Goal: Information Seeking & Learning: Learn about a topic

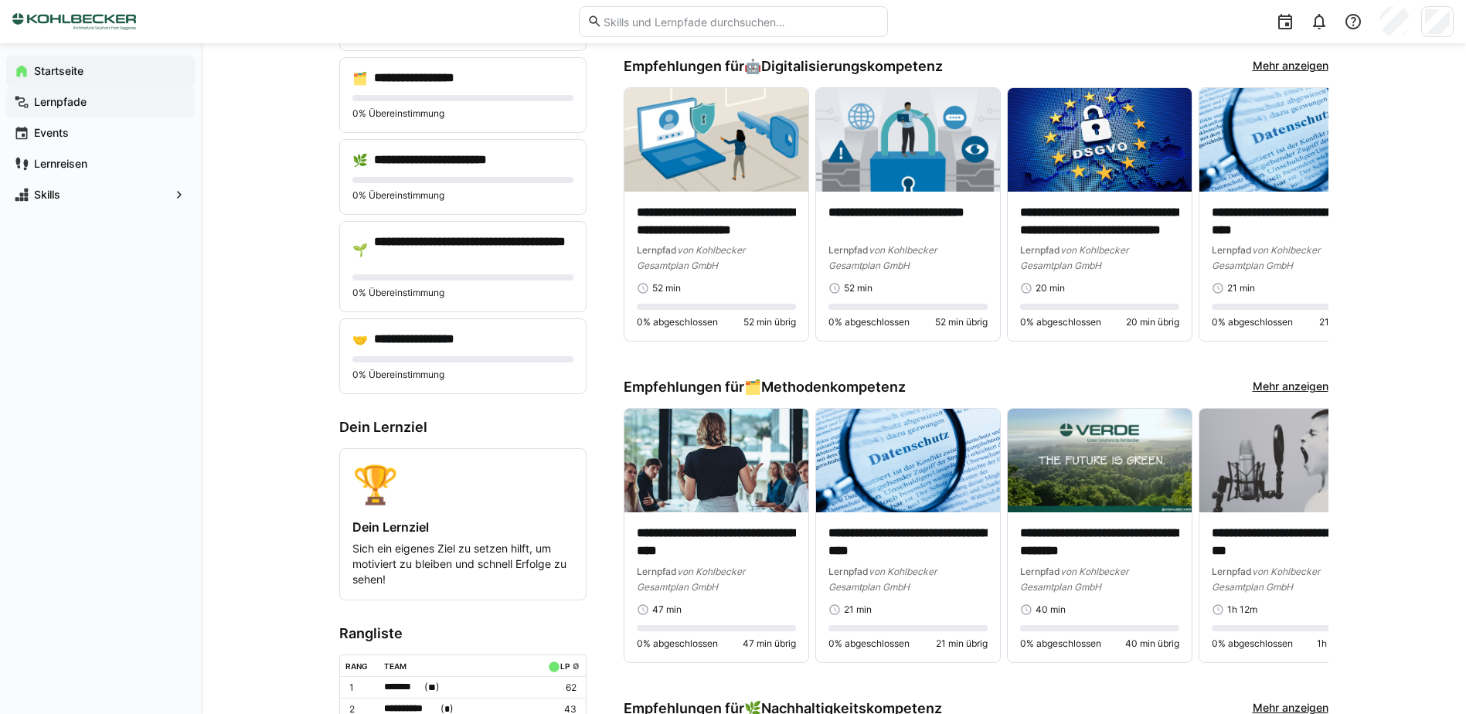
scroll to position [309, 0]
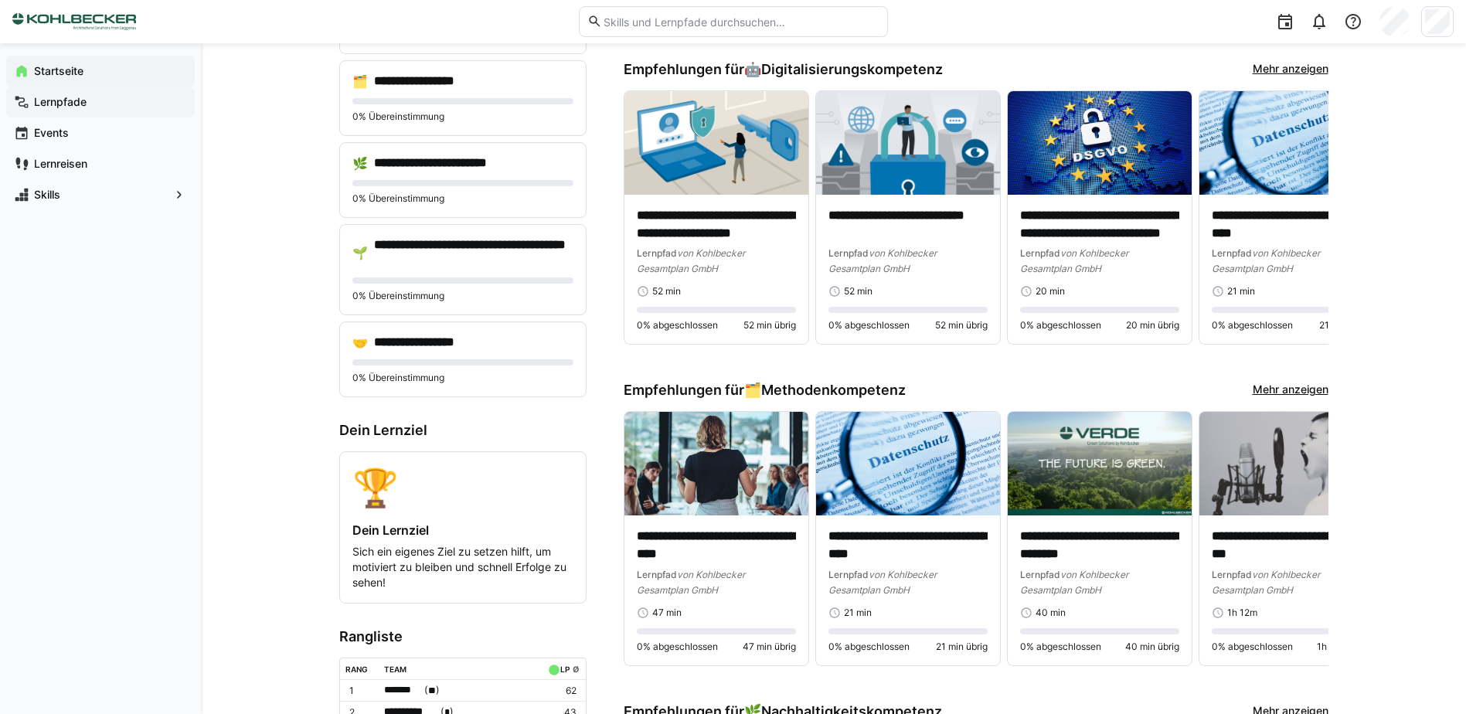
click at [104, 105] on span "Lernpfade" at bounding box center [109, 101] width 155 height 15
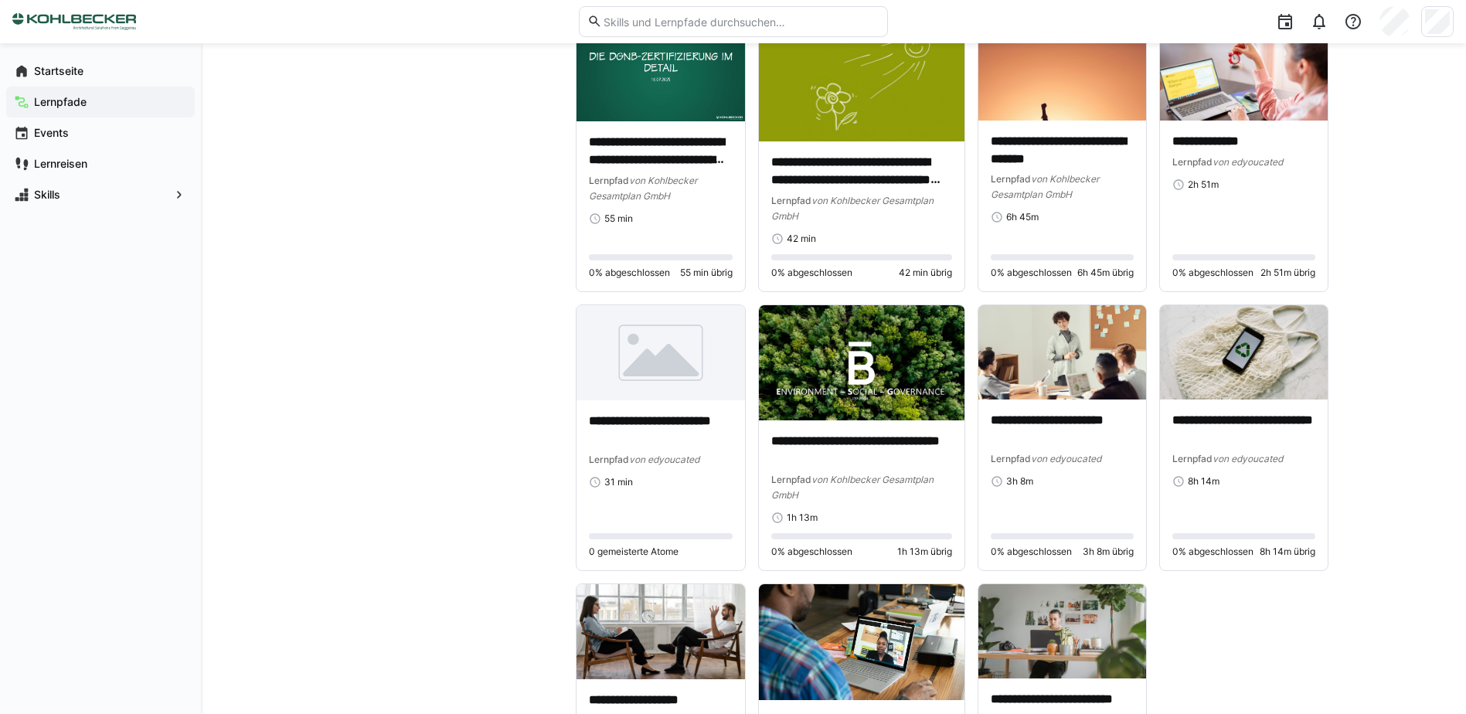
scroll to position [7478, 0]
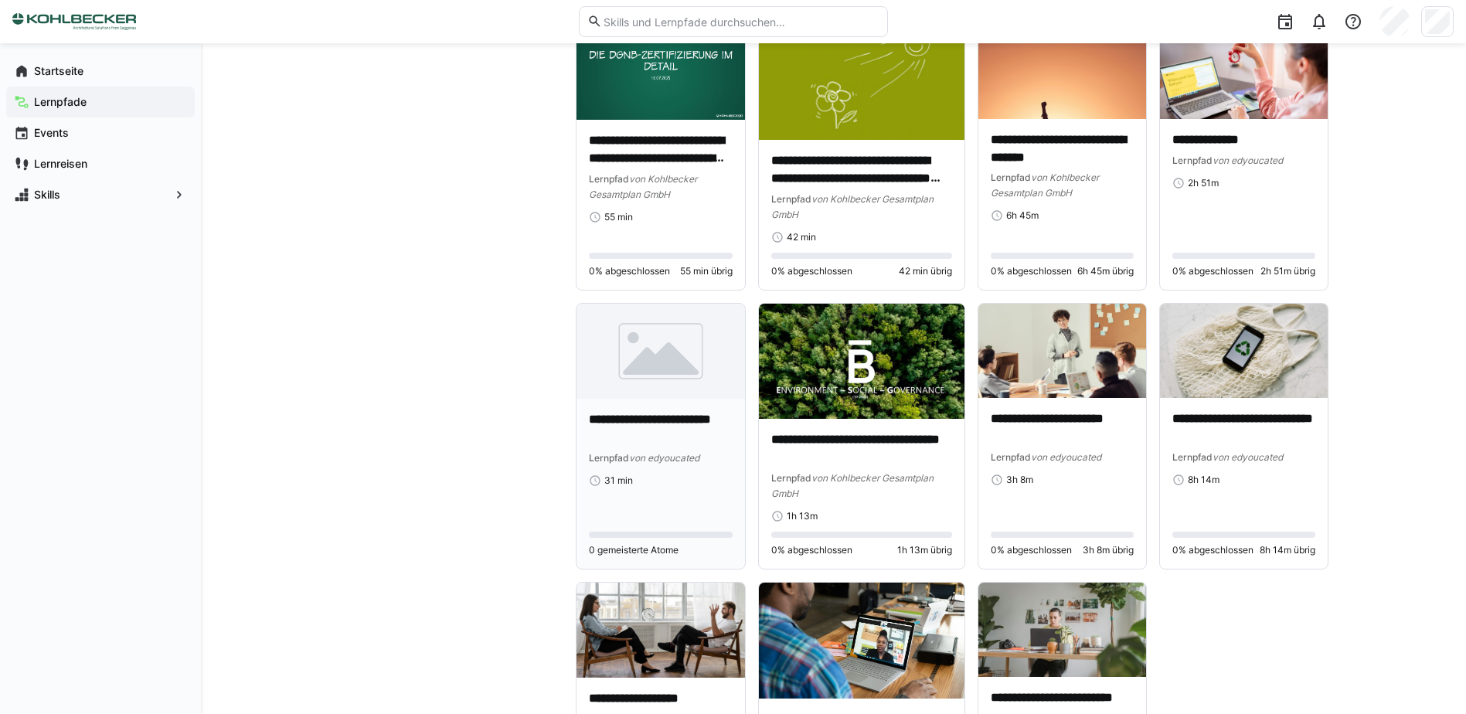
click at [608, 359] on img at bounding box center [661, 351] width 169 height 95
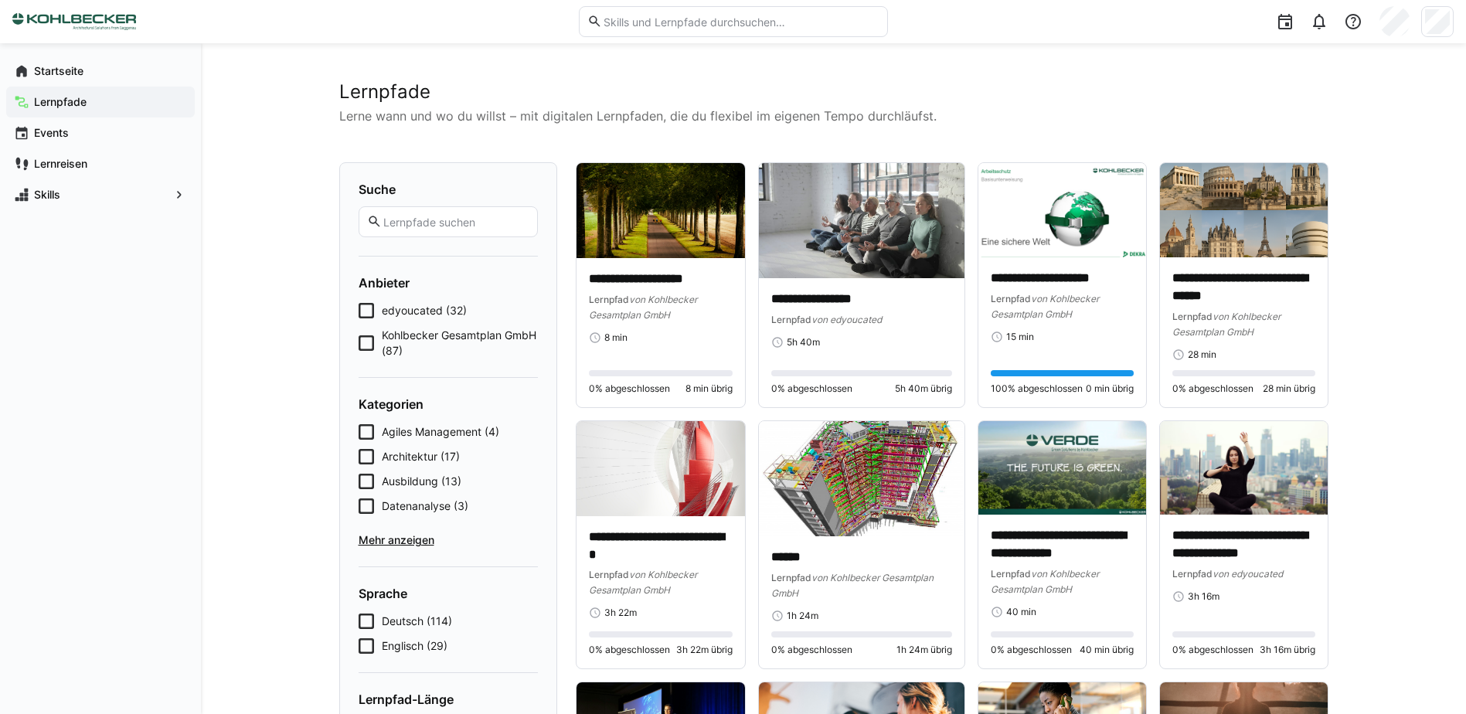
click at [365, 335] on icon at bounding box center [366, 342] width 15 height 15
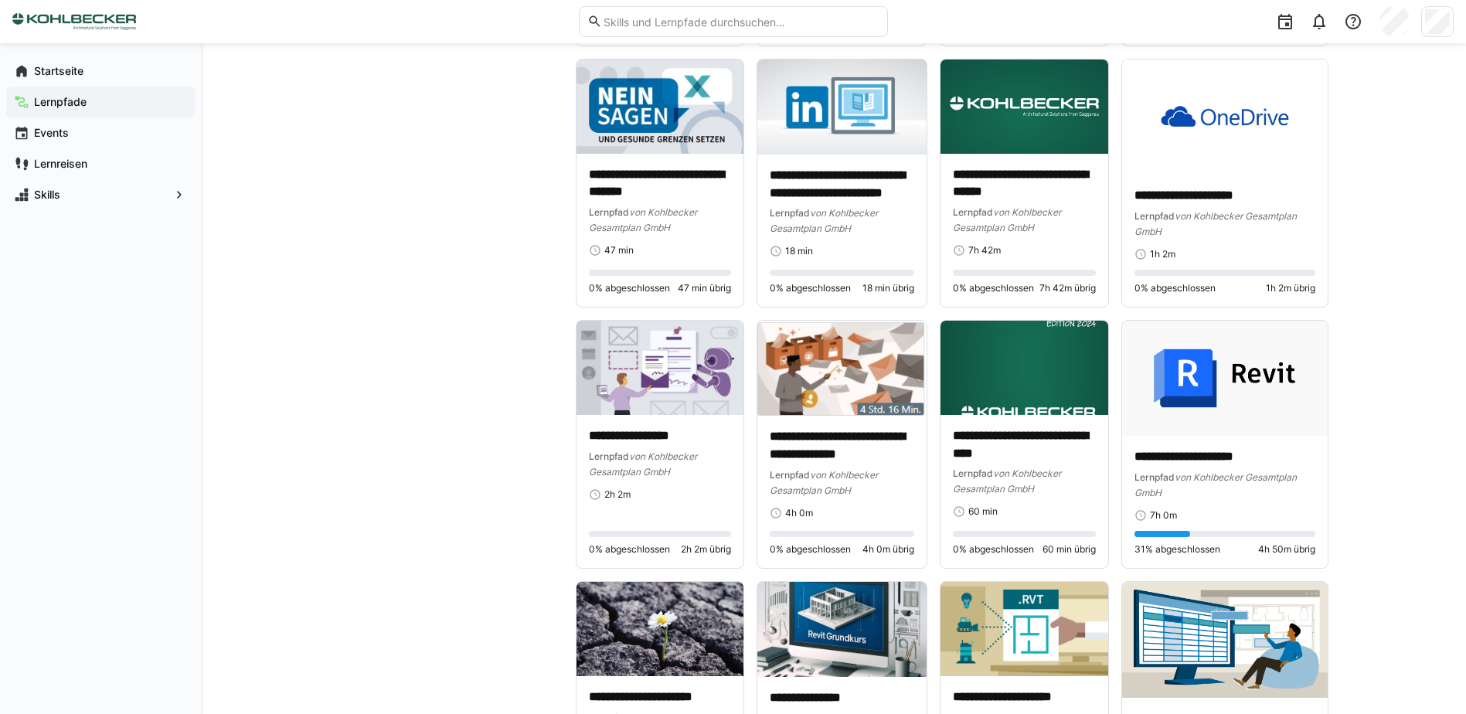
scroll to position [4164, 0]
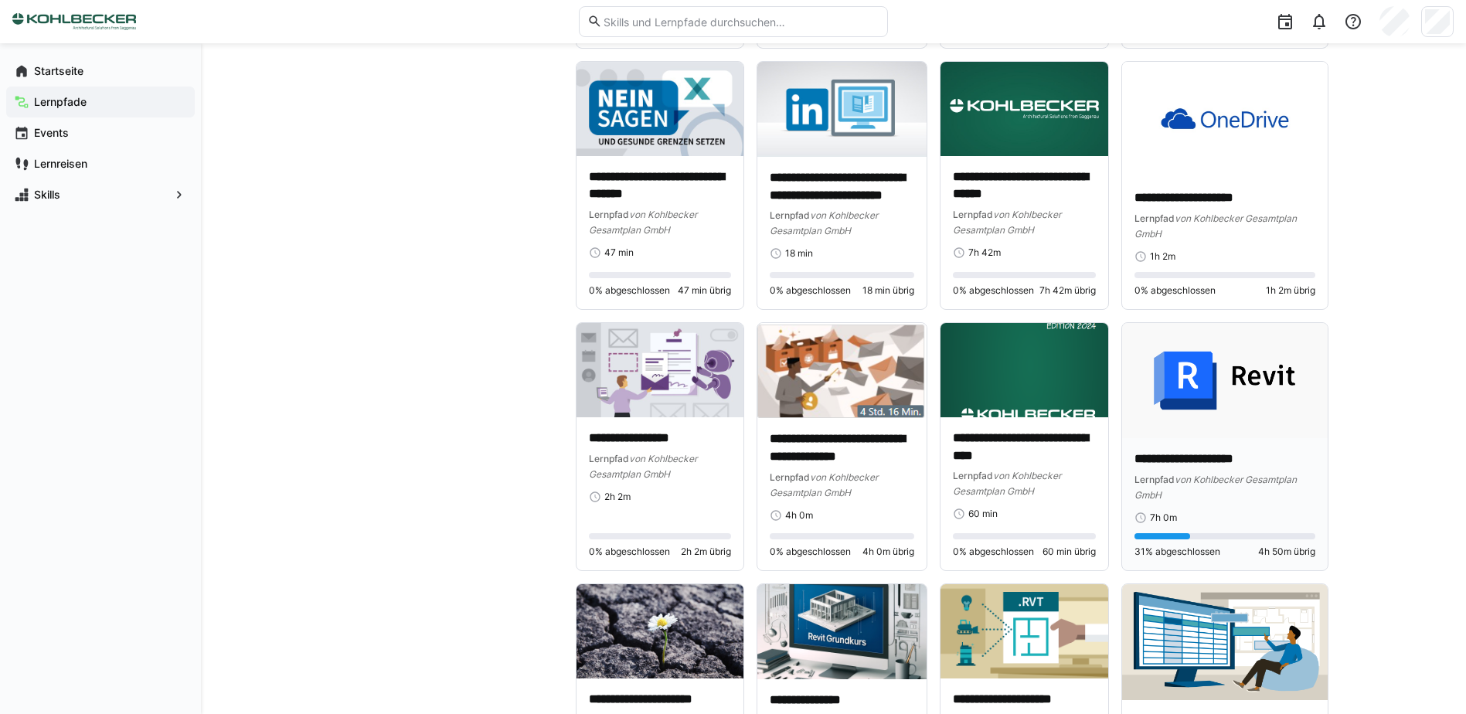
click at [1202, 403] on img at bounding box center [1225, 380] width 206 height 115
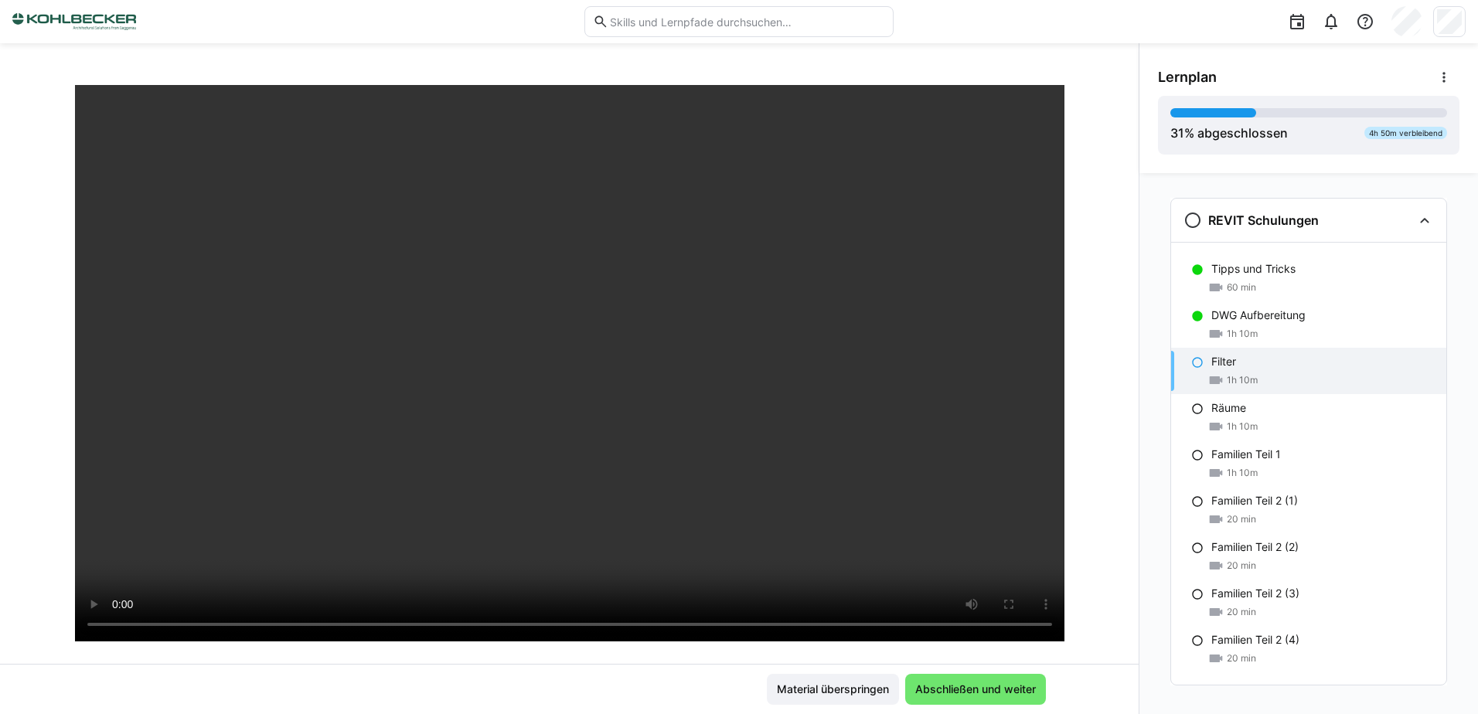
scroll to position [77, 0]
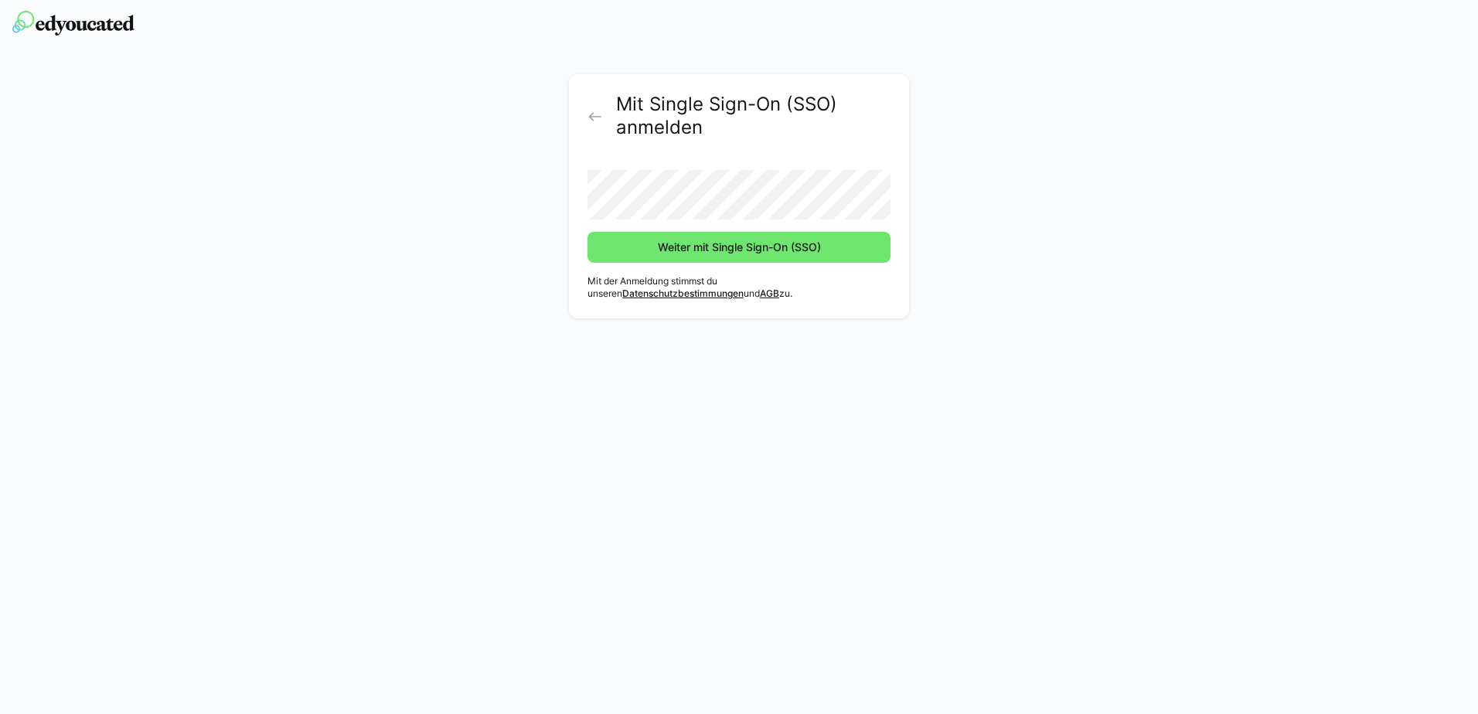
click at [666, 264] on div "Mit Single Sign-On (SSO) anmelden Weiter mit Single Sign-On (SSO) Mit der Anmel…" at bounding box center [739, 196] width 340 height 244
click at [666, 248] on span "Weiter mit Single Sign-On (SSO)" at bounding box center [739, 247] width 168 height 15
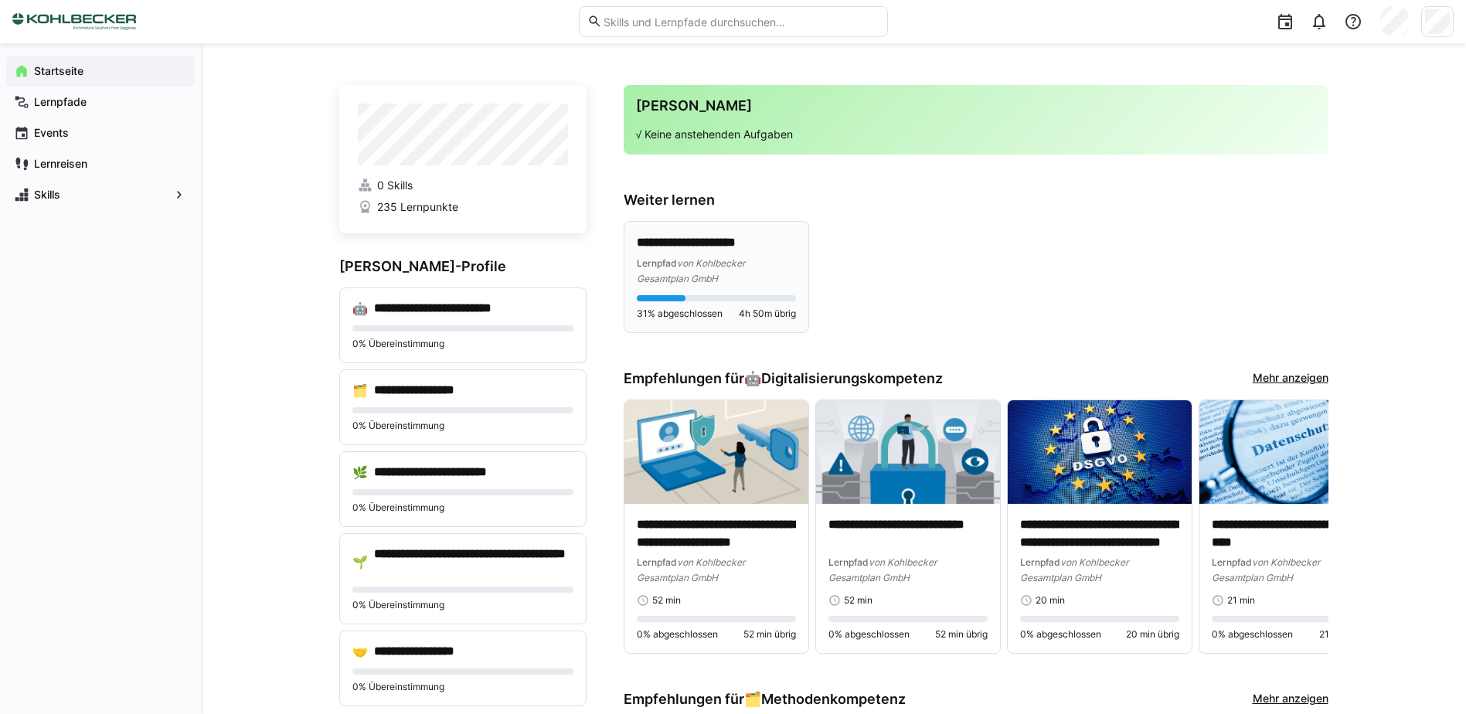
click at [682, 264] on span "von Kohlbecker Gesamtplan GmbH" at bounding box center [691, 270] width 108 height 27
